Goal: Unclear: Browse casually

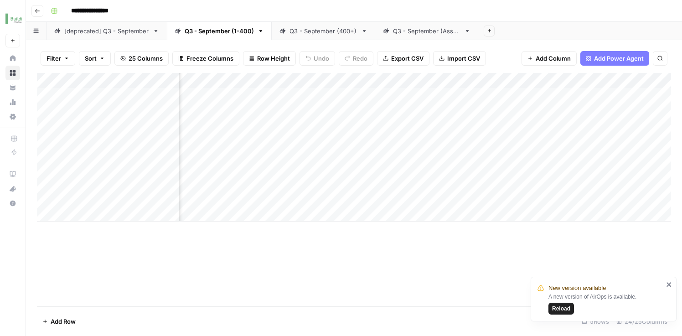
scroll to position [0, 626]
